Goal: Transaction & Acquisition: Purchase product/service

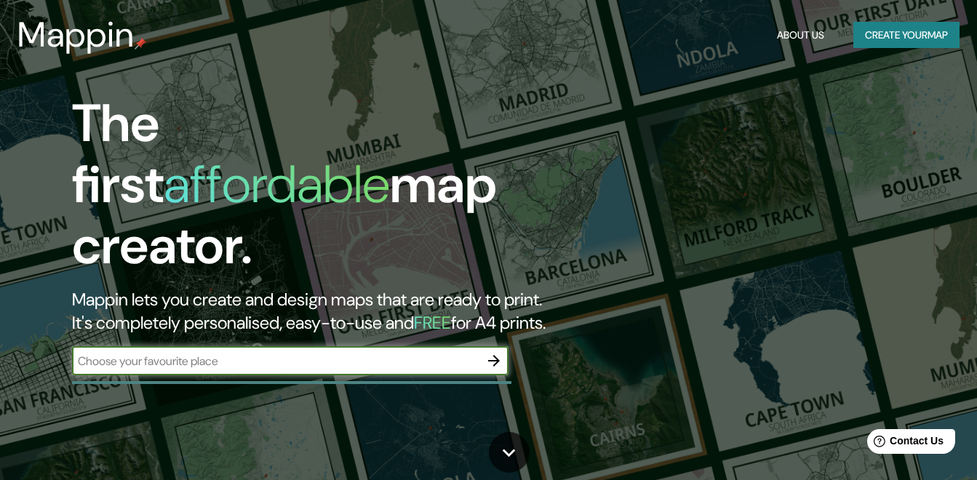
click at [931, 26] on button "Create your map" at bounding box center [906, 35] width 106 height 27
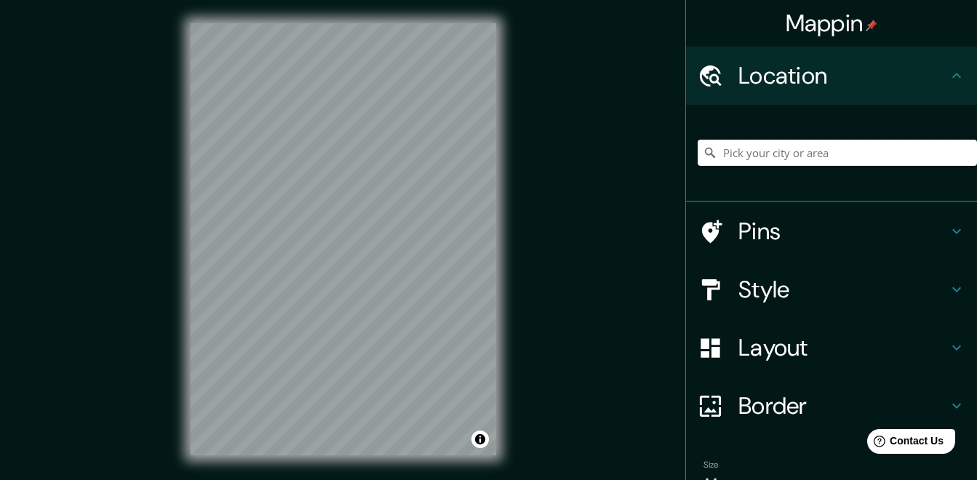
click at [824, 156] on input "Pick your city or area" at bounding box center [837, 153] width 279 height 26
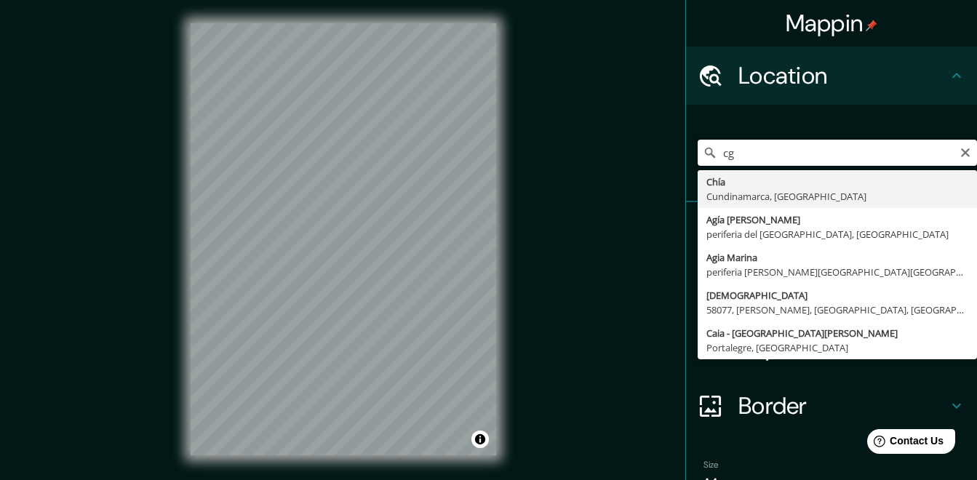
type input "c"
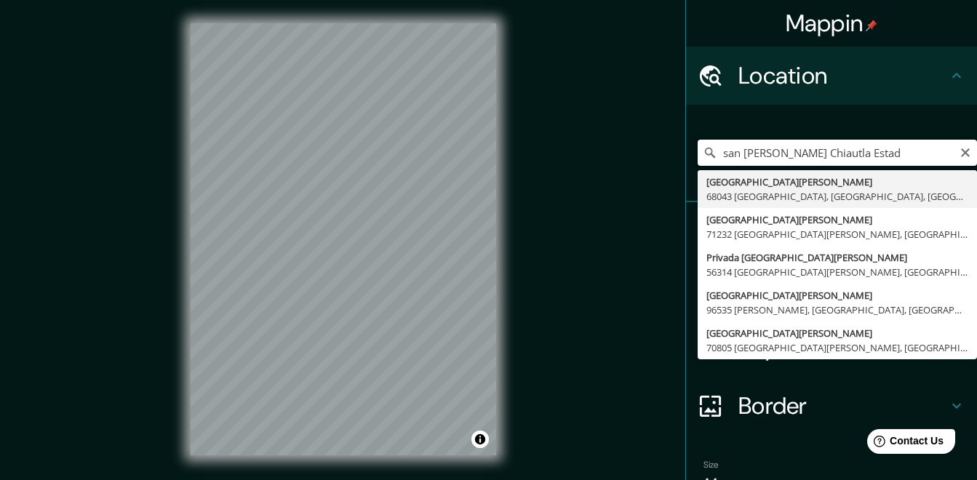
click at [773, 150] on input "san [PERSON_NAME] Chiautla Estad" at bounding box center [837, 153] width 279 height 26
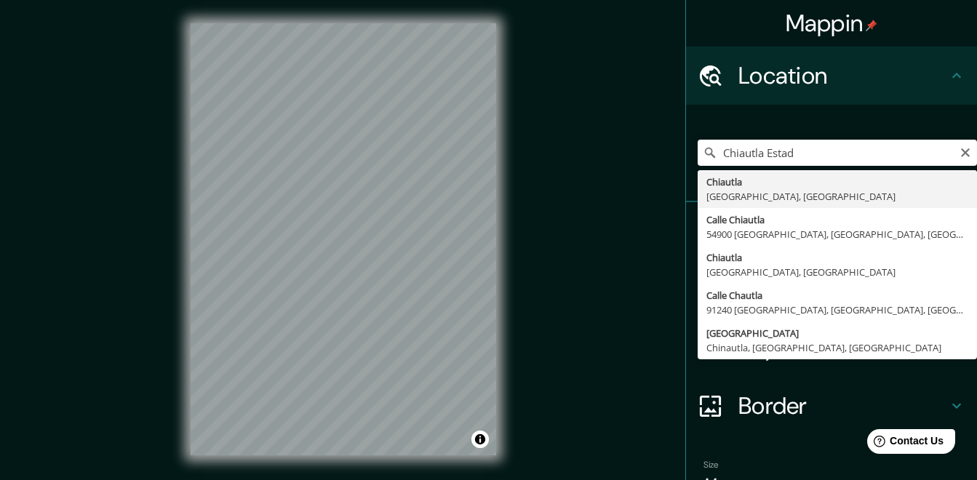
type input "Chiautla, [GEOGRAPHIC_DATA], [GEOGRAPHIC_DATA]"
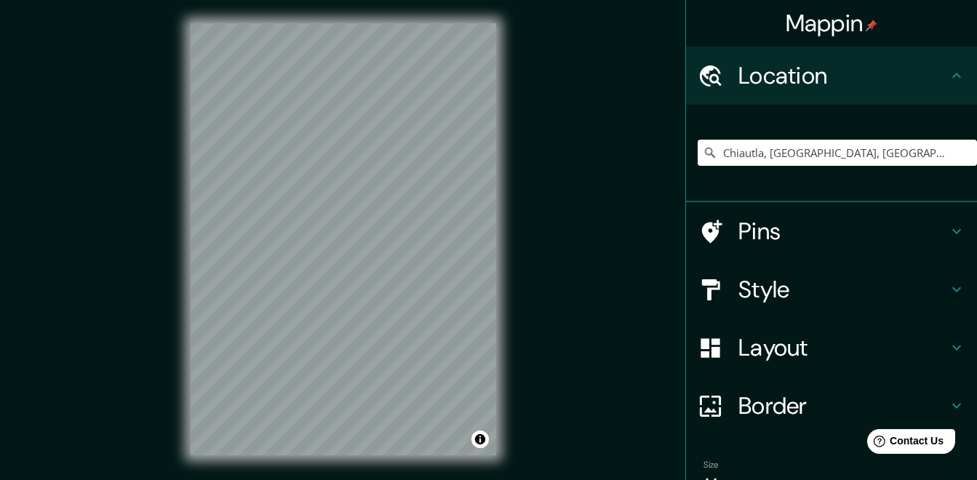
click at [500, 49] on div "© Mapbox © OpenStreetMap Improve this map" at bounding box center [343, 239] width 352 height 479
click at [381, 238] on div at bounding box center [381, 235] width 12 height 12
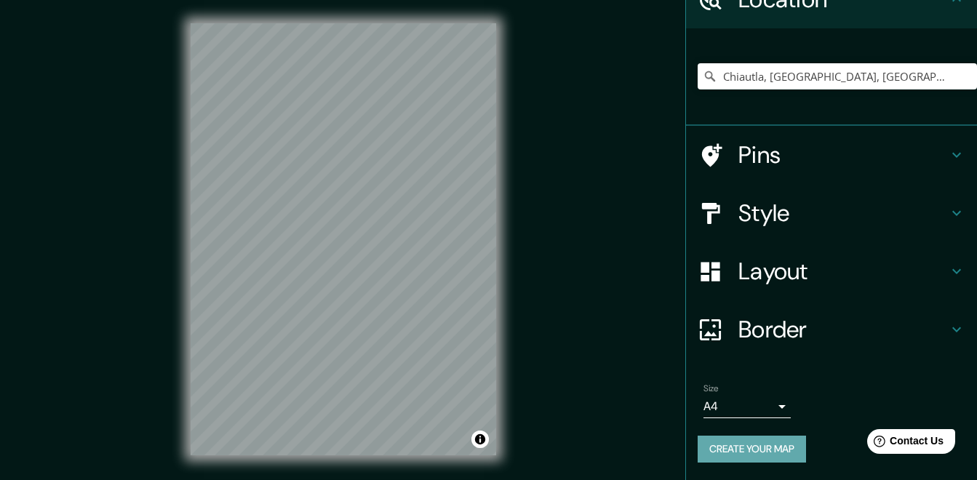
click at [786, 450] on button "Create your map" at bounding box center [752, 449] width 108 height 27
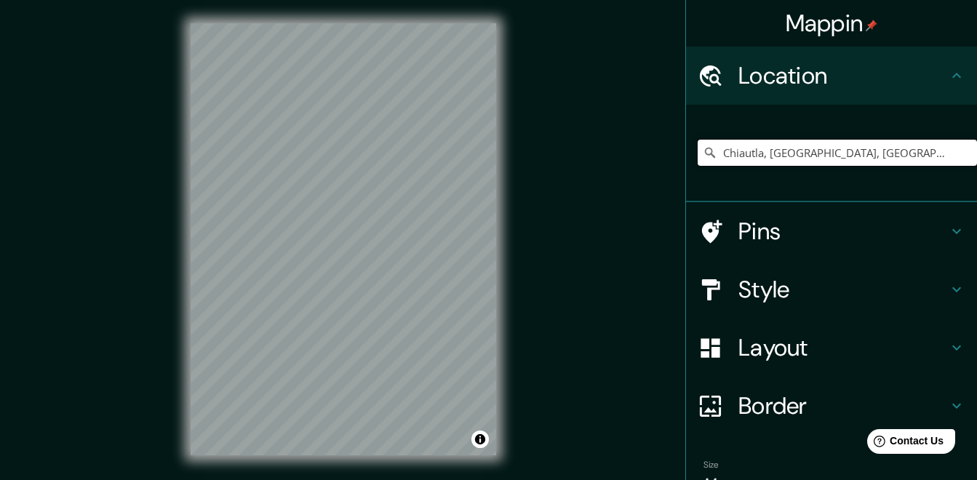
click at [819, 156] on input "Chiautla, [GEOGRAPHIC_DATA], [GEOGRAPHIC_DATA]" at bounding box center [837, 153] width 279 height 26
click at [741, 156] on input "Chiautla, [GEOGRAPHIC_DATA], [GEOGRAPHIC_DATA]" at bounding box center [837, 153] width 279 height 26
click at [325, 115] on div "Mappin Location [GEOGRAPHIC_DATA], [GEOGRAPHIC_DATA], [GEOGRAPHIC_DATA] Pins St…" at bounding box center [488, 251] width 977 height 502
click at [840, 153] on input "Chiautla, [GEOGRAPHIC_DATA], [GEOGRAPHIC_DATA]" at bounding box center [837, 153] width 279 height 26
click at [787, 159] on input "Chiautla, [GEOGRAPHIC_DATA], [GEOGRAPHIC_DATA]" at bounding box center [837, 153] width 279 height 26
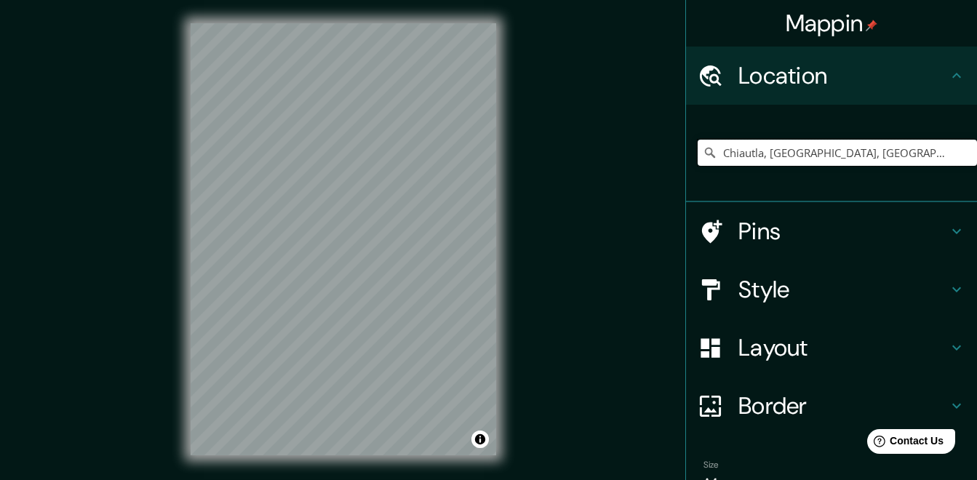
click at [904, 151] on input "Chiautla, [GEOGRAPHIC_DATA], [GEOGRAPHIC_DATA]" at bounding box center [837, 153] width 279 height 26
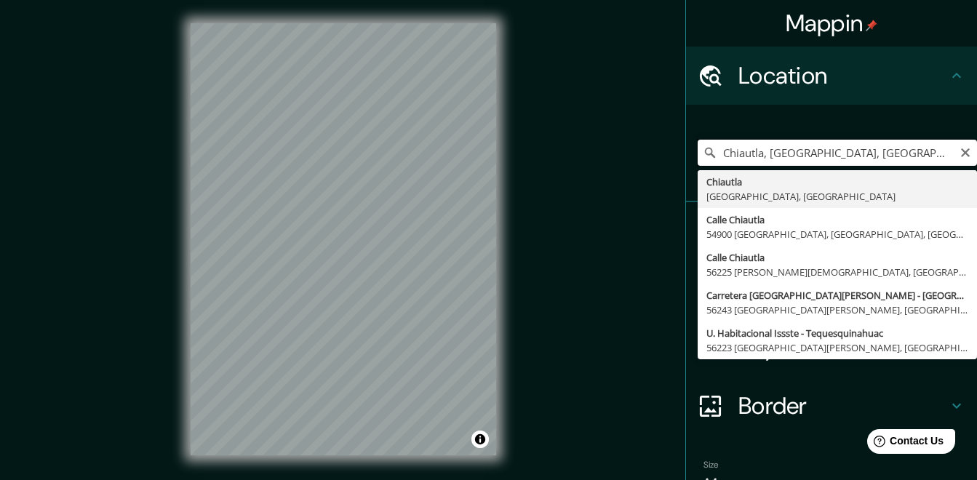
type input "Chiautla, [GEOGRAPHIC_DATA], [GEOGRAPHIC_DATA]"
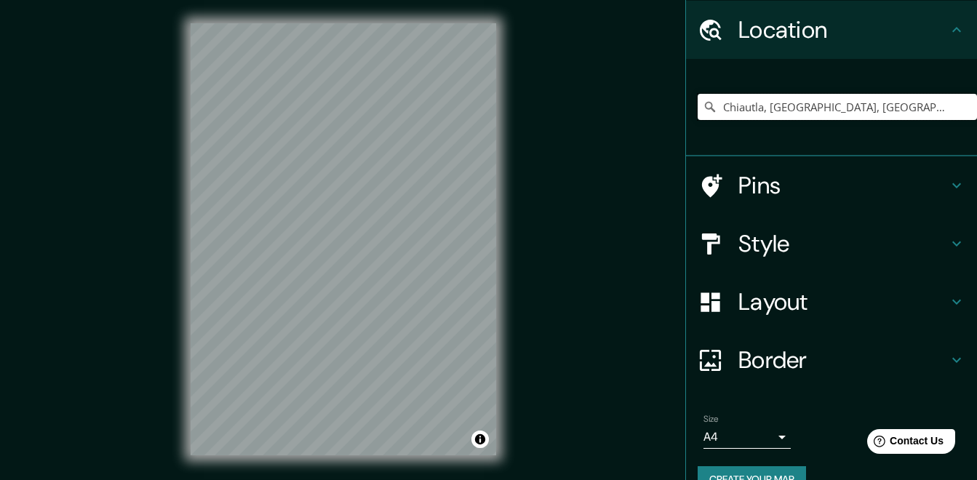
scroll to position [62, 0]
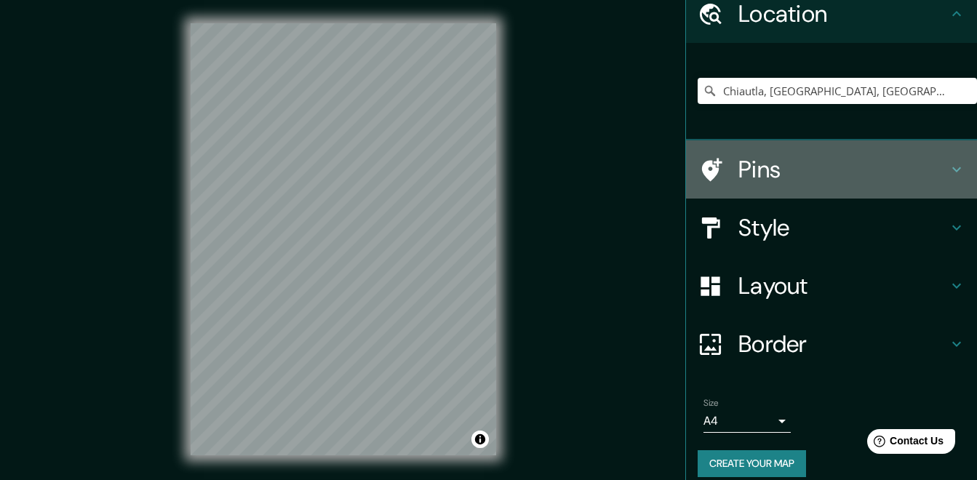
click at [948, 168] on icon at bounding box center [956, 169] width 17 height 17
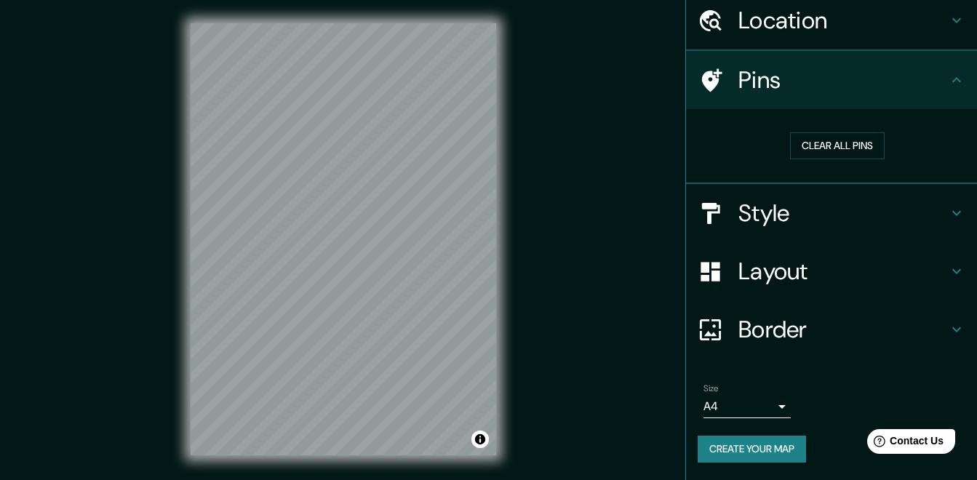
scroll to position [55, 0]
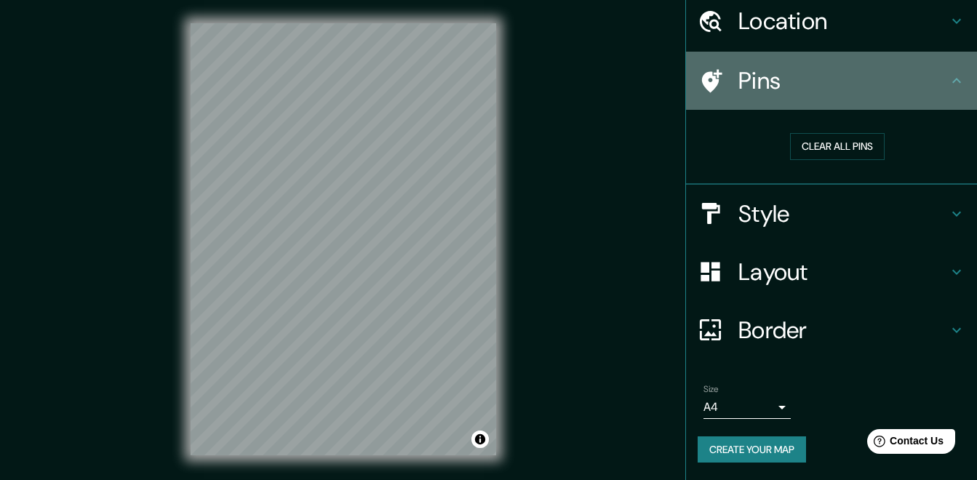
click at [948, 82] on icon at bounding box center [956, 80] width 17 height 17
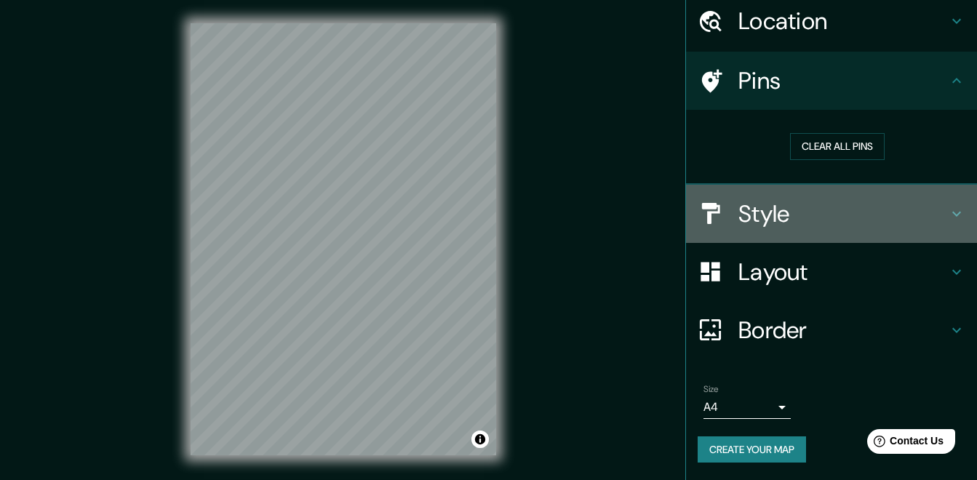
click at [948, 210] on icon at bounding box center [956, 213] width 17 height 17
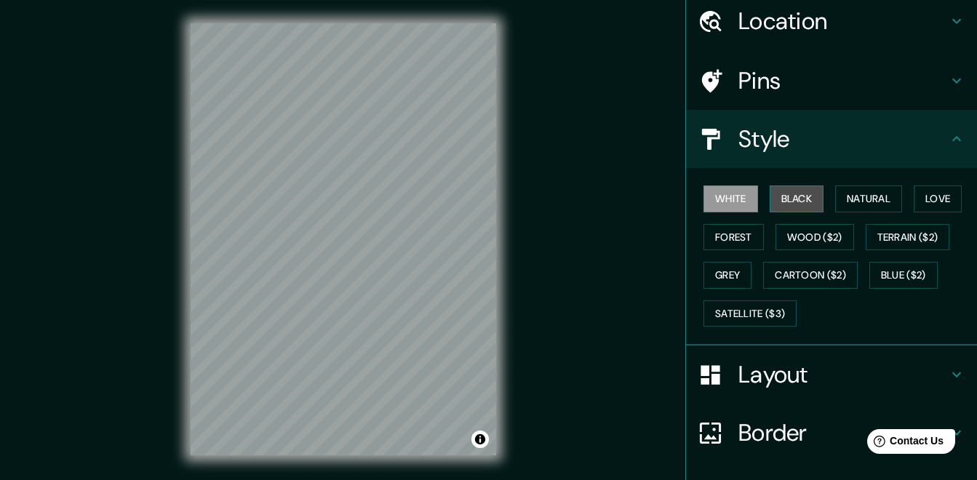
click at [789, 194] on button "Black" at bounding box center [797, 199] width 55 height 27
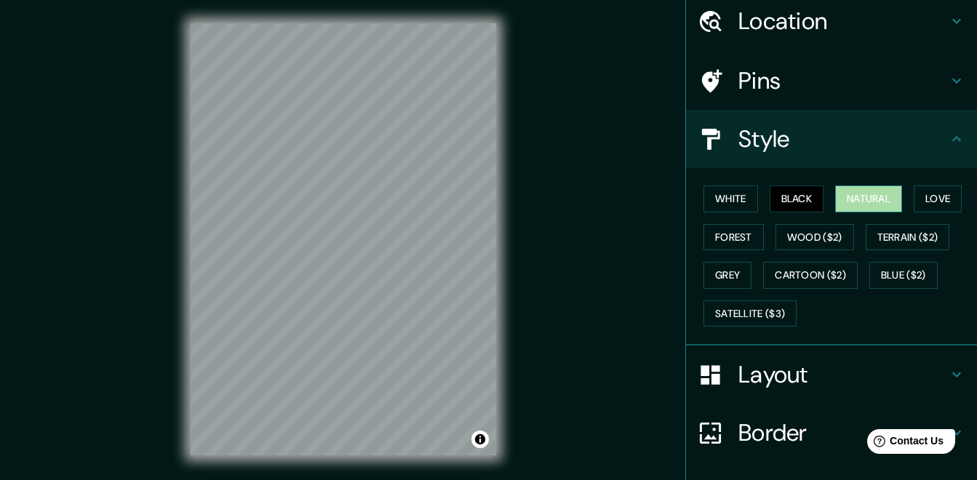
click at [866, 197] on button "Natural" at bounding box center [868, 199] width 67 height 27
click at [928, 198] on button "Love" at bounding box center [938, 199] width 48 height 27
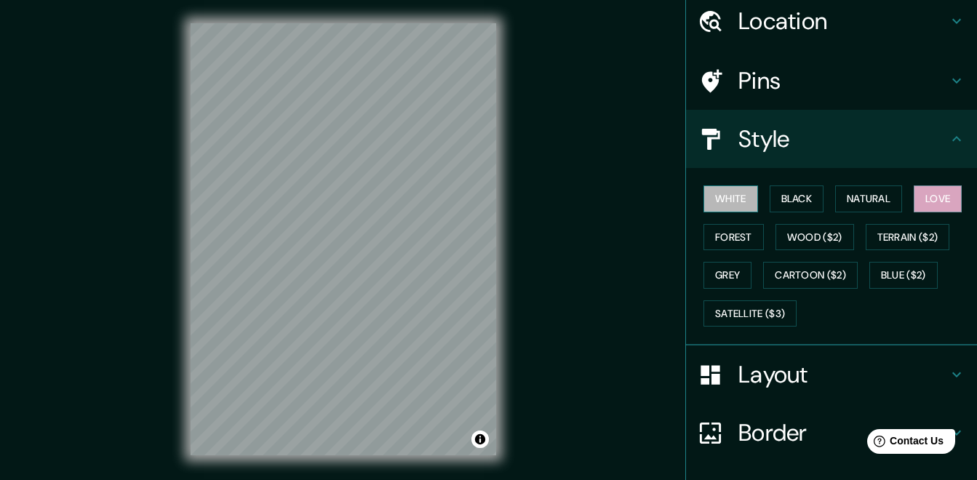
click at [722, 194] on button "White" at bounding box center [731, 199] width 55 height 27
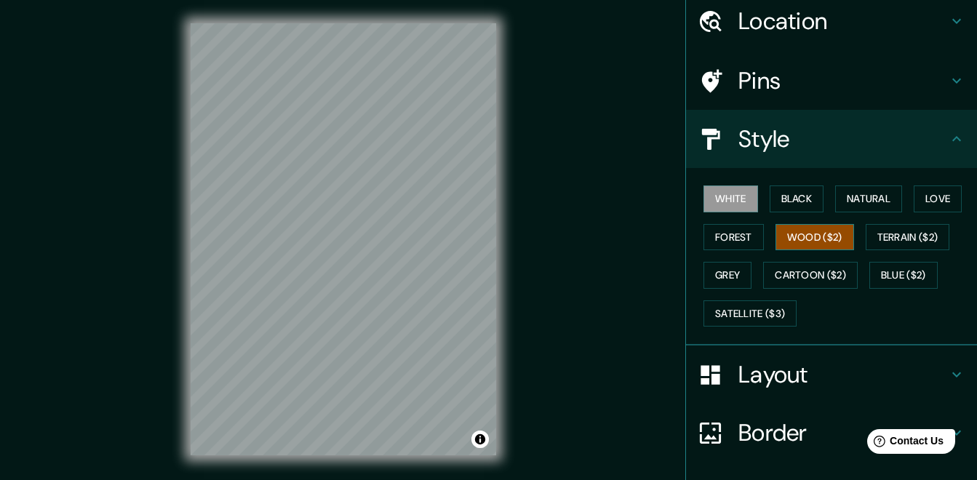
click at [790, 239] on button "Wood ($2)" at bounding box center [815, 237] width 79 height 27
click at [893, 236] on button "Terrain ($2)" at bounding box center [908, 237] width 84 height 27
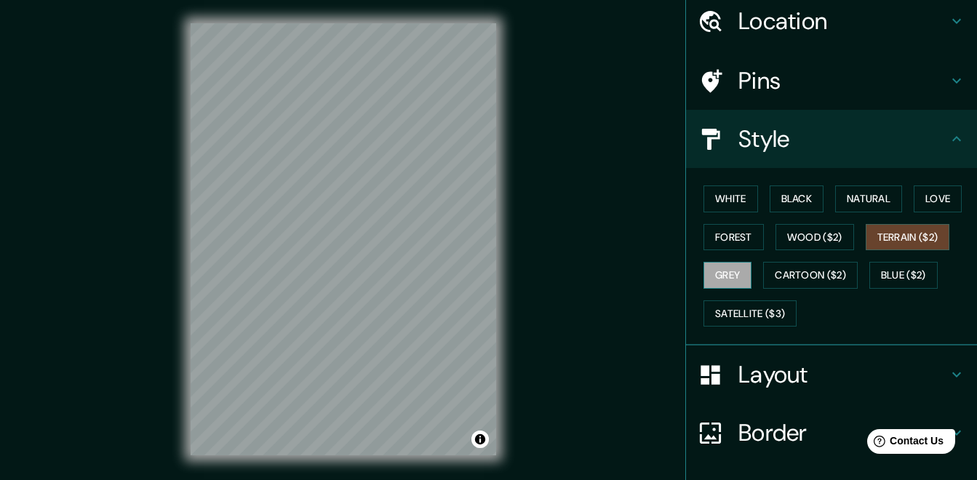
click at [724, 271] on button "Grey" at bounding box center [728, 275] width 48 height 27
click at [861, 195] on button "Natural" at bounding box center [868, 199] width 67 height 27
